Goal: Communication & Community: Answer question/provide support

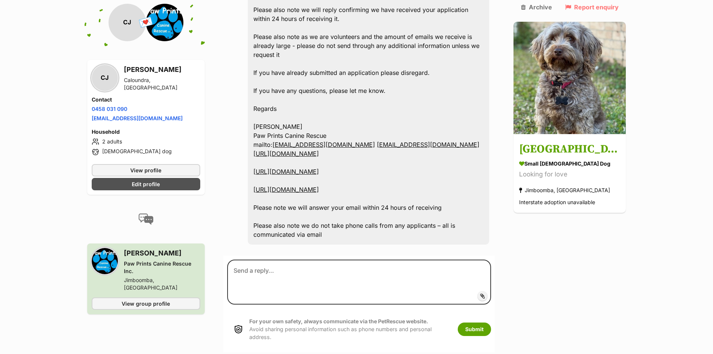
scroll to position [572, 0]
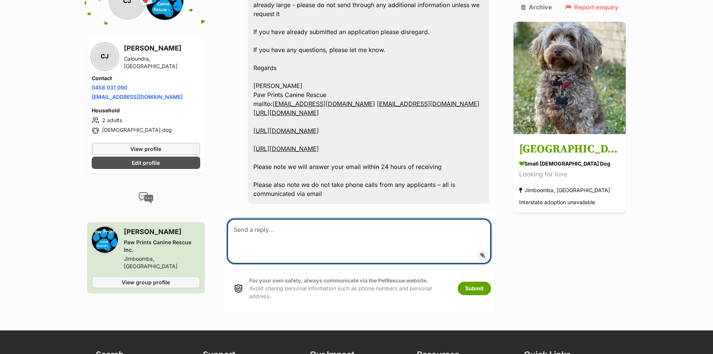
click at [326, 219] on textarea at bounding box center [359, 241] width 264 height 45
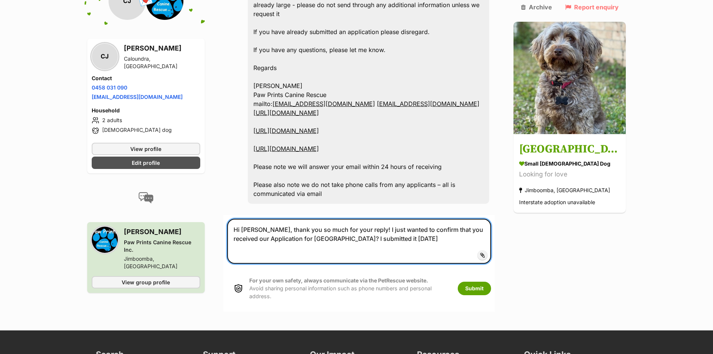
click at [437, 219] on textarea "Hi [PERSON_NAME], thank you so much for your reply! I just wanted to confirm th…" at bounding box center [359, 241] width 264 height 45
drag, startPoint x: 405, startPoint y: 205, endPoint x: 391, endPoint y: 195, distance: 17.7
click at [366, 219] on textarea "Hi [PERSON_NAME], thank you so much for your reply! I just wanted to confirm th…" at bounding box center [359, 241] width 264 height 45
click at [409, 219] on textarea "Hi [PERSON_NAME], thank you so much for your reply! I just wanted to confirm th…" at bounding box center [359, 241] width 264 height 45
drag, startPoint x: 415, startPoint y: 218, endPoint x: 355, endPoint y: 220, distance: 59.9
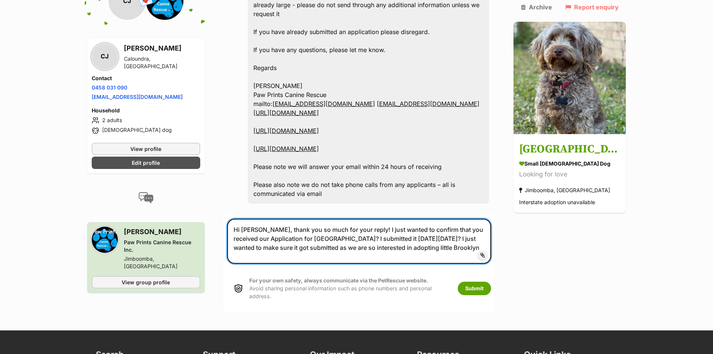
click at [355, 220] on textarea "Hi [PERSON_NAME], thank you so much for your reply! I just wanted to confirm th…" at bounding box center [359, 241] width 264 height 45
click at [488, 219] on textarea "Hi [PERSON_NAME], thank you so much for your reply! I just wanted to confirm th…" at bounding box center [359, 241] width 264 height 45
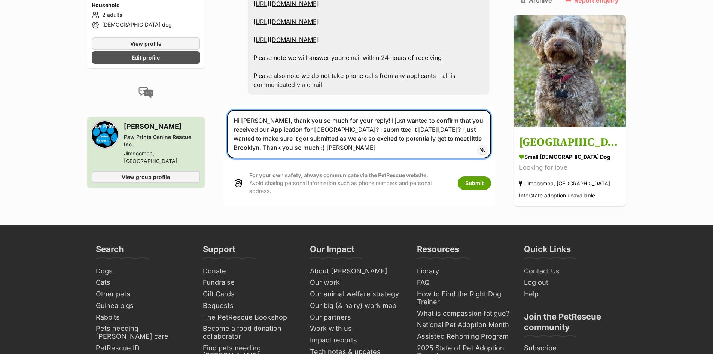
scroll to position [671, 0]
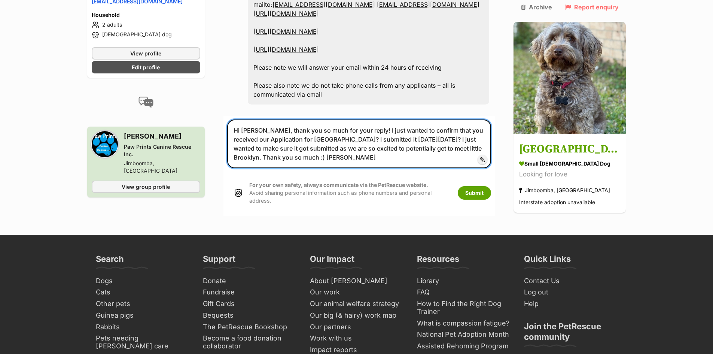
drag, startPoint x: 442, startPoint y: 111, endPoint x: 448, endPoint y: 107, distance: 6.9
click at [444, 119] on textarea "Hi [PERSON_NAME], thank you so much for your reply! I just wanted to confirm th…" at bounding box center [359, 143] width 264 height 49
click at [452, 123] on textarea "Hi [PERSON_NAME], thank you so much for your reply! I just wanted to confirm th…" at bounding box center [359, 143] width 264 height 49
click at [315, 119] on textarea "Hi [PERSON_NAME], thank you so much for your reply! I just wanted to confirm th…" at bounding box center [359, 143] width 264 height 49
click at [339, 119] on textarea "Hi [PERSON_NAME], thank you so much for your reply! I just wanted to confirm th…" at bounding box center [359, 143] width 264 height 49
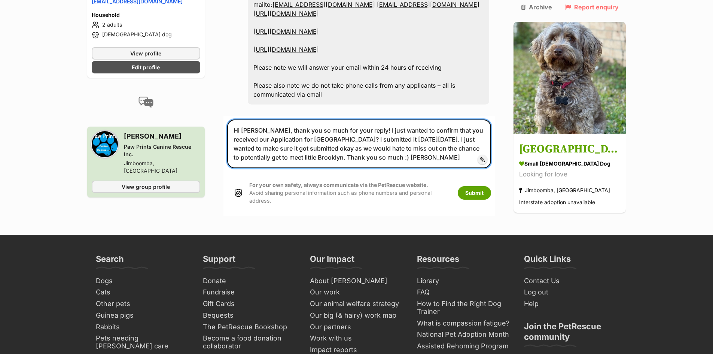
click at [260, 128] on textarea "Hi [PERSON_NAME], thank you so much for your reply! I just wanted to confirm th…" at bounding box center [359, 143] width 264 height 49
click at [256, 130] on textarea "Hi [PERSON_NAME], thank you so much for your reply! I just wanted to confirm th…" at bounding box center [359, 143] width 264 height 49
click at [295, 126] on textarea "Hi [PERSON_NAME], thank you so much for your reply! I just wanted to confirm th…" at bounding box center [359, 143] width 264 height 49
click at [476, 130] on textarea "Hi [PERSON_NAME], thank you so much for your reply! I just wanted to confirm th…" at bounding box center [359, 143] width 264 height 49
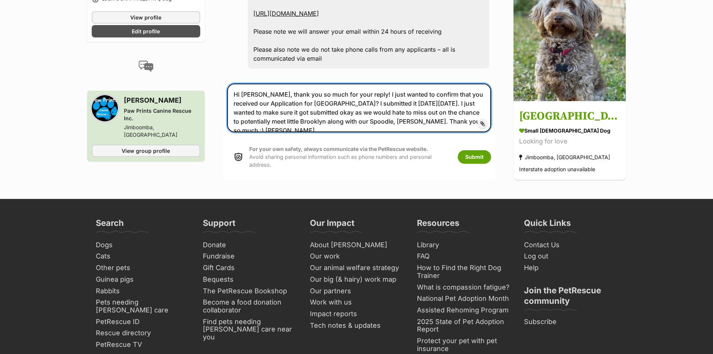
scroll to position [714, 0]
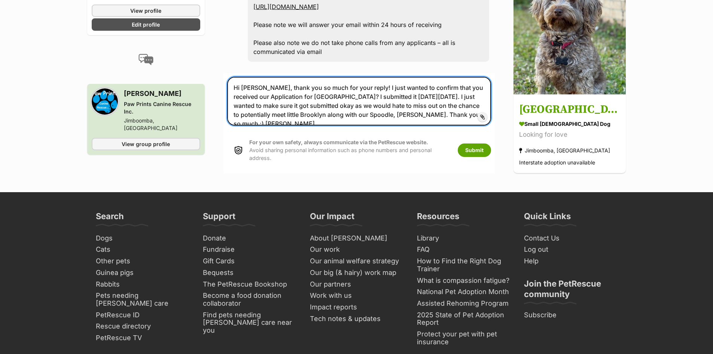
click at [311, 86] on textarea "Hi [PERSON_NAME], thank you so much for your reply! I just wanted to confirm th…" at bounding box center [359, 101] width 264 height 49
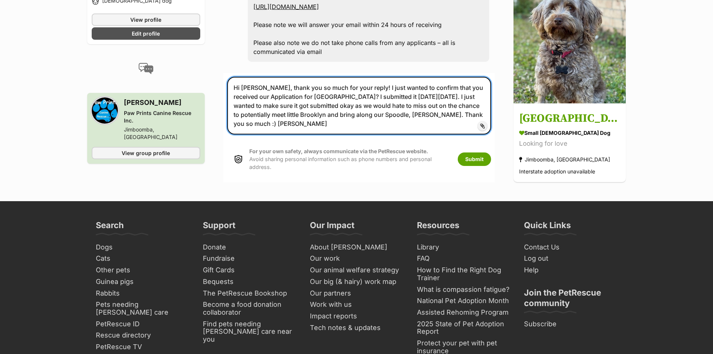
click at [397, 85] on textarea "Hi [PERSON_NAME], thank you so much for your reply! I just wanted to confirm th…" at bounding box center [359, 106] width 264 height 58
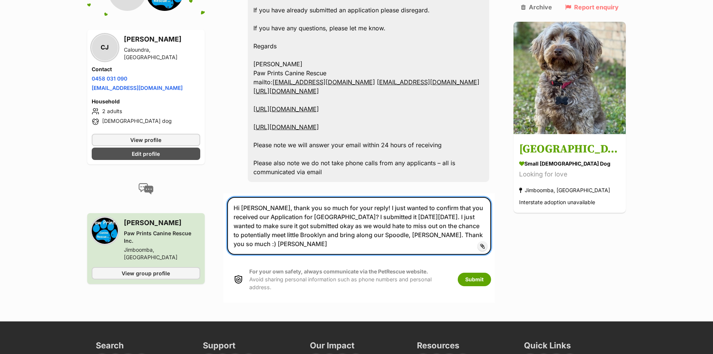
scroll to position [597, 0]
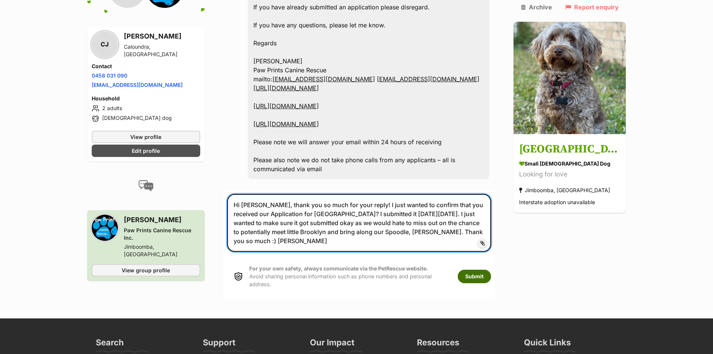
type textarea "Hi [PERSON_NAME], thank you so much for your reply! I just wanted to confirm th…"
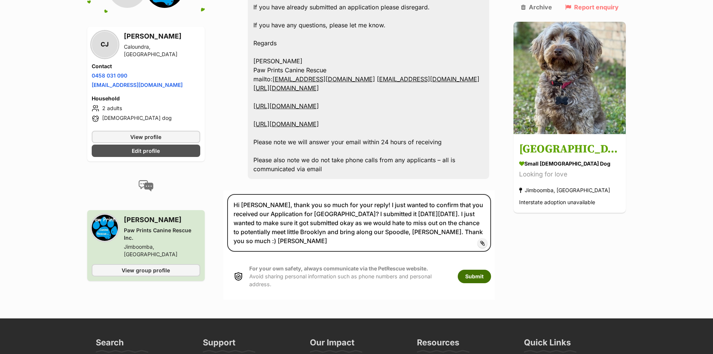
click at [488, 269] on button "Submit" at bounding box center [474, 275] width 33 height 13
